Goal: Task Accomplishment & Management: Use online tool/utility

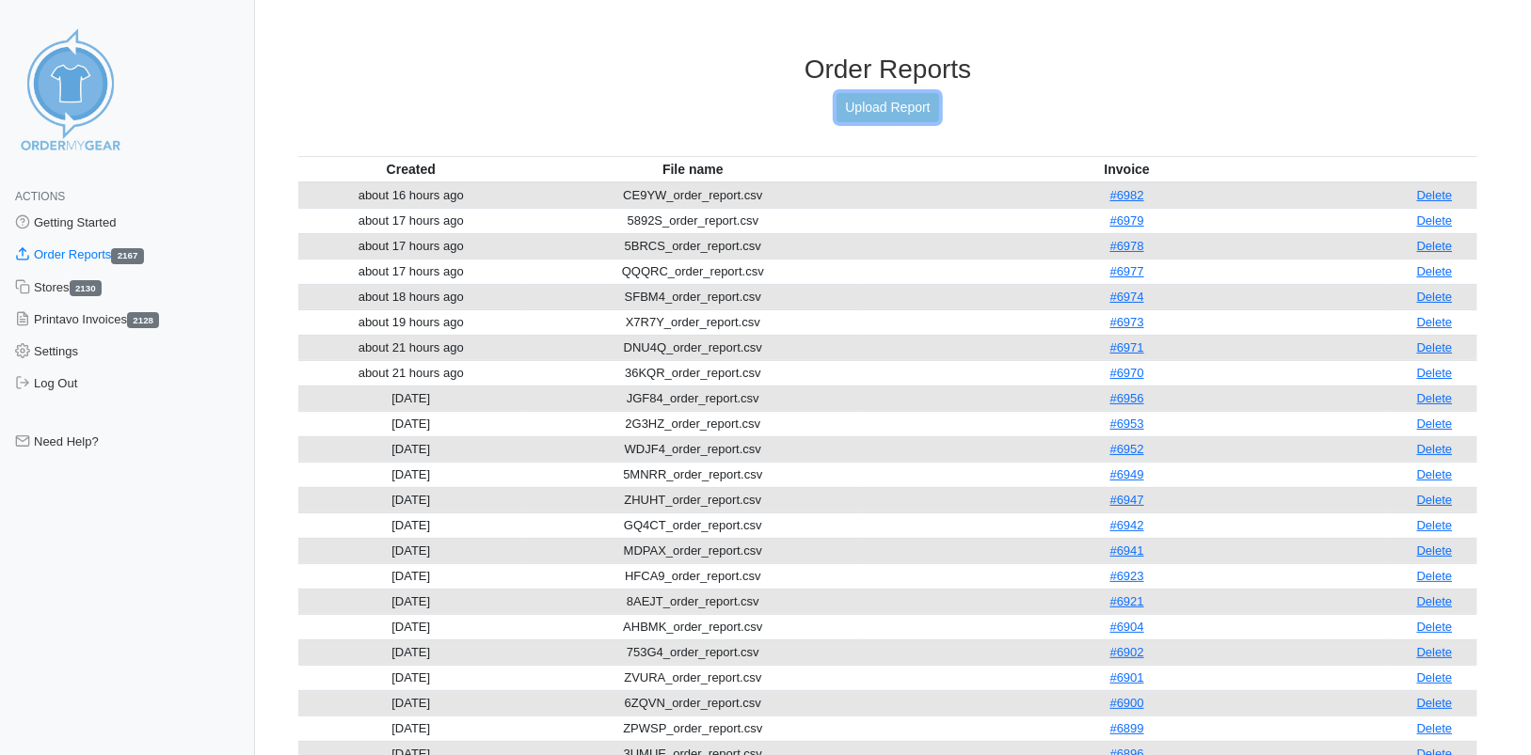
click at [868, 118] on link "Upload Report" at bounding box center [887, 107] width 102 height 29
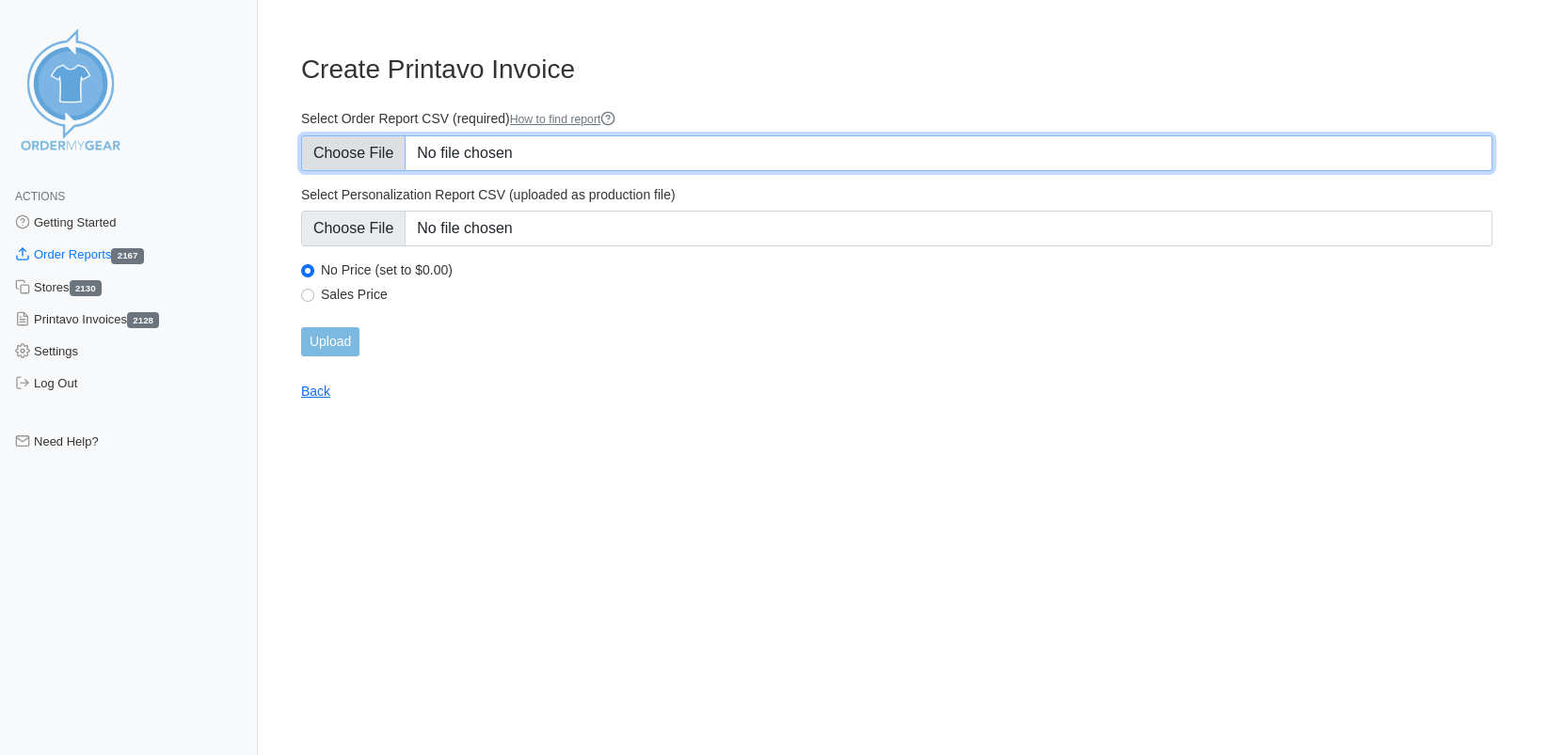
click at [358, 151] on input "Select Order Report CSV (required) How to find report" at bounding box center [896, 153] width 1191 height 36
type input "C:\fakepath\3V5PV_order_report.csv"
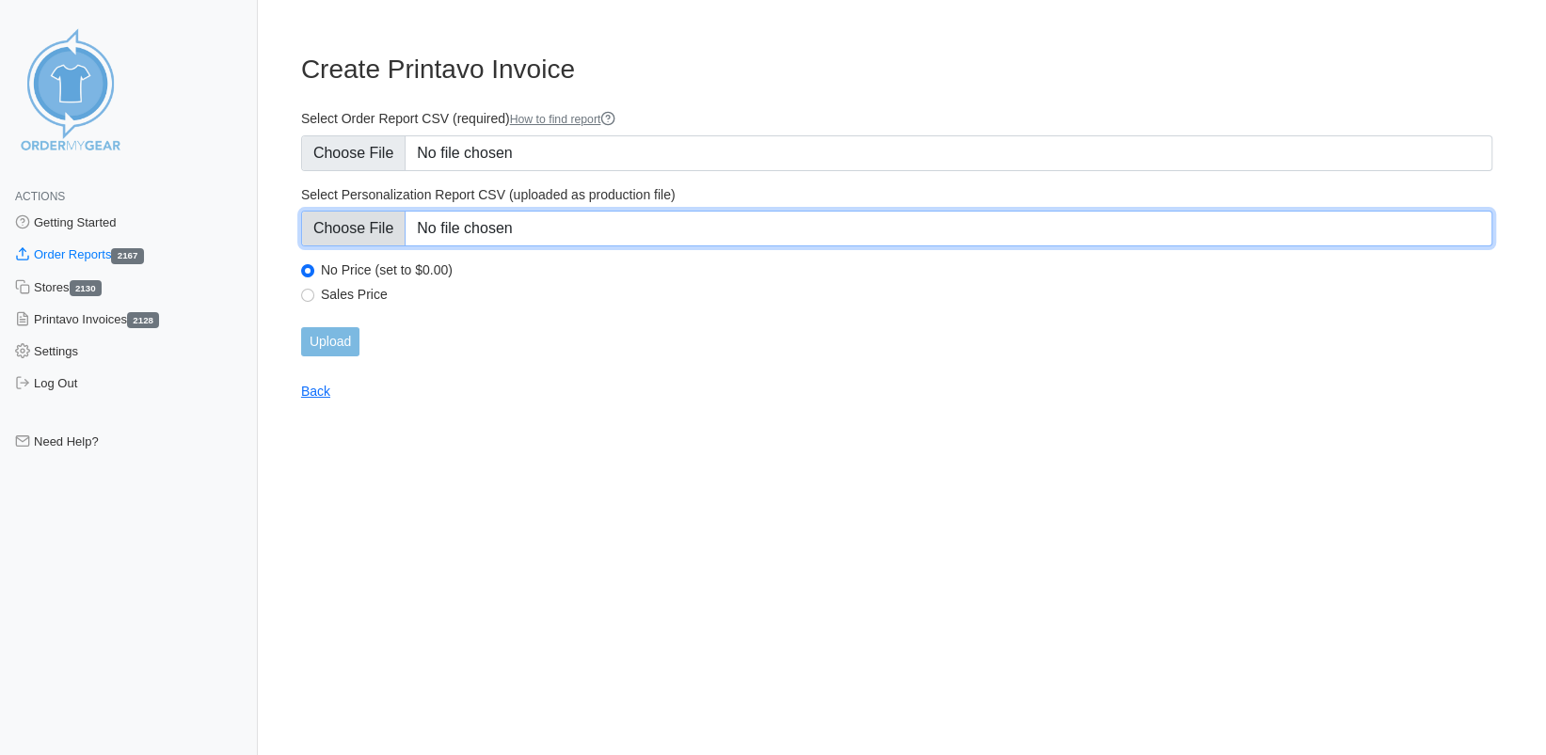
click at [359, 230] on input "Select Personalization Report CSV (uploaded as production file)" at bounding box center [896, 229] width 1191 height 36
type input "C:\fakepath\3V5PV_personalization_report.csv"
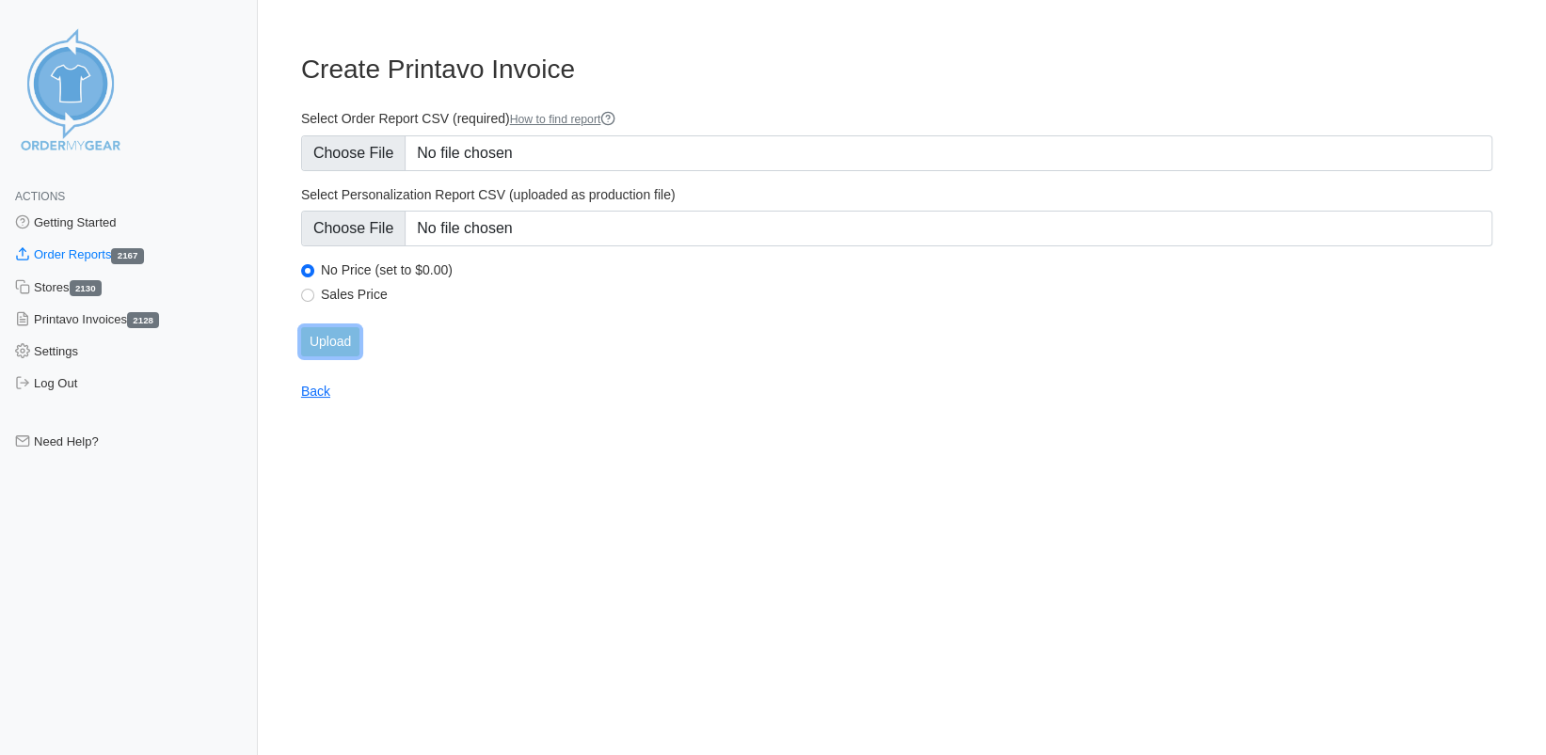
click at [349, 346] on input "Upload" at bounding box center [330, 341] width 58 height 29
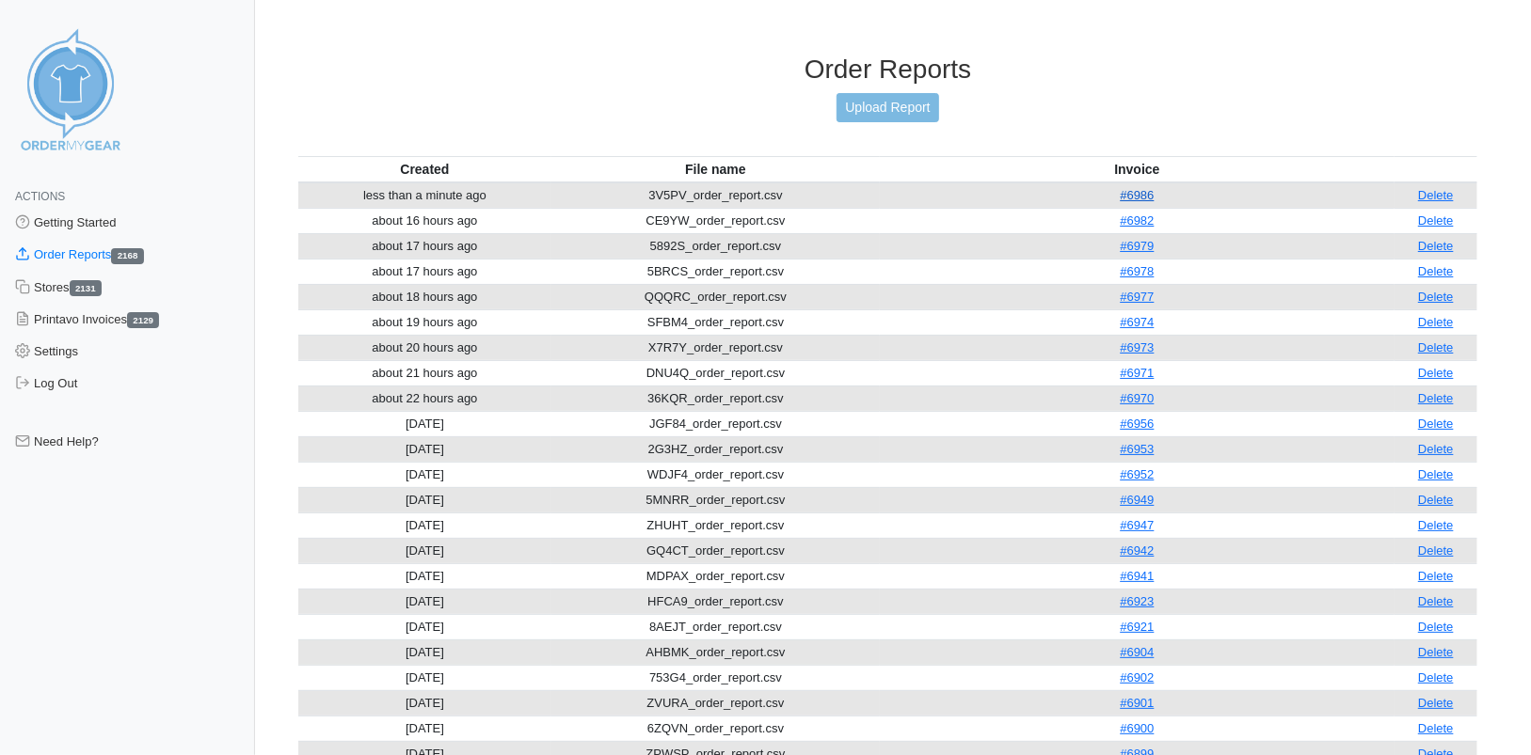
click at [1143, 193] on link "#6986" at bounding box center [1137, 195] width 34 height 14
